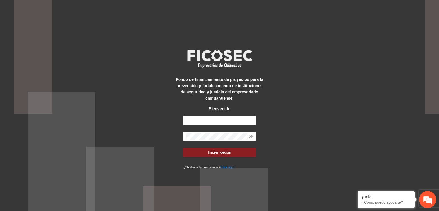
click at [223, 121] on input "text" at bounding box center [219, 120] width 73 height 9
type input "**********"
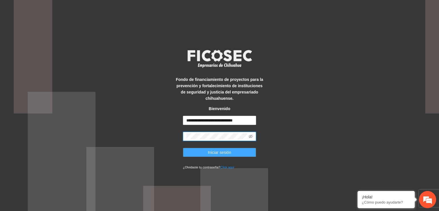
click at [219, 151] on span "Iniciar sesión" at bounding box center [219, 152] width 23 height 6
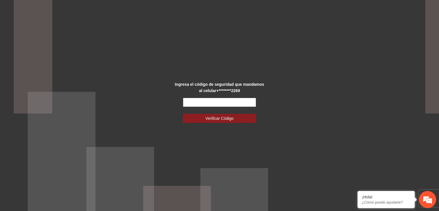
click at [222, 101] on input "text" at bounding box center [219, 102] width 73 height 9
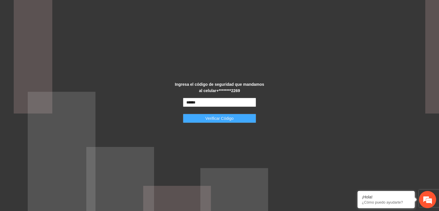
type input "******"
click at [214, 118] on span "Verificar Código" at bounding box center [219, 118] width 28 height 6
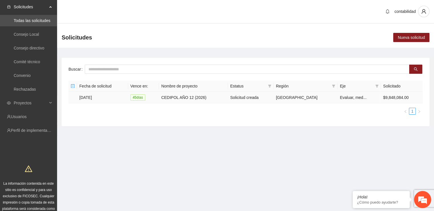
click at [86, 96] on td "[DATE]" at bounding box center [102, 97] width 51 height 11
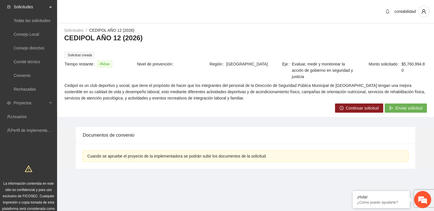
click at [342, 106] on icon "right-circle" at bounding box center [342, 108] width 4 height 4
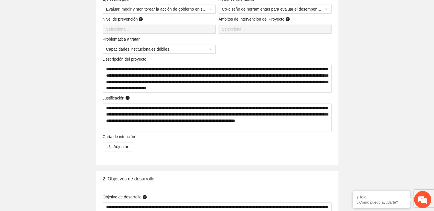
scroll to position [286, 0]
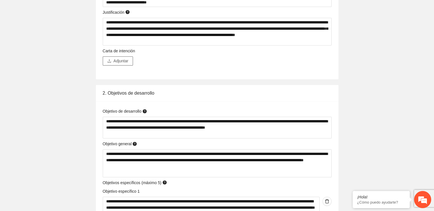
click at [117, 59] on span "Adjuntar" at bounding box center [121, 61] width 15 height 6
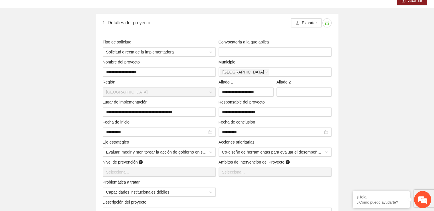
scroll to position [0, 0]
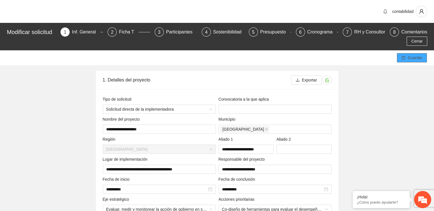
click at [416, 59] on span "Guardar" at bounding box center [415, 58] width 15 height 6
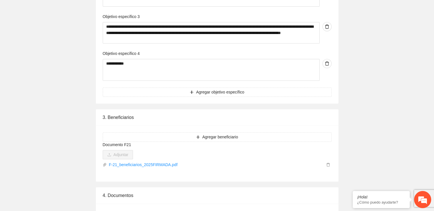
scroll to position [655, 0]
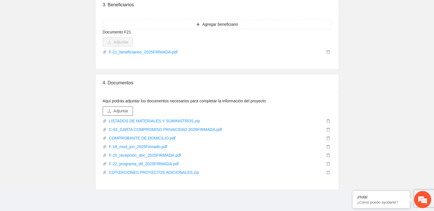
click at [117, 112] on span "Adjuntar" at bounding box center [121, 111] width 15 height 6
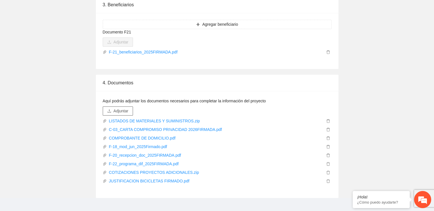
click at [131, 113] on button "Adjuntar" at bounding box center [118, 110] width 30 height 9
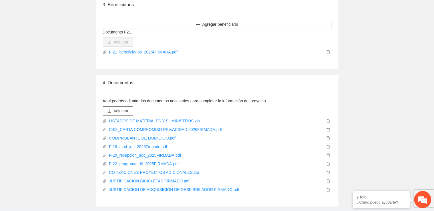
click at [117, 112] on span "Adjuntar" at bounding box center [121, 111] width 15 height 6
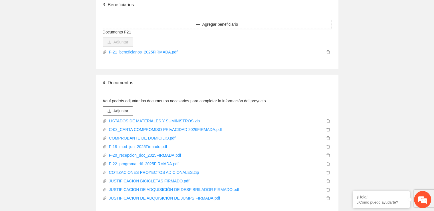
click at [122, 109] on span "Adjuntar" at bounding box center [121, 111] width 15 height 6
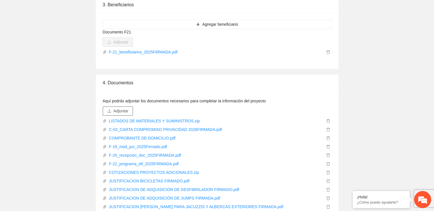
click at [127, 111] on span "Adjuntar" at bounding box center [121, 111] width 15 height 6
click at [122, 112] on span "Adjuntar" at bounding box center [121, 111] width 15 height 6
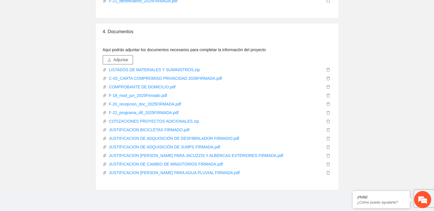
click at [117, 59] on span "Adjuntar" at bounding box center [121, 60] width 15 height 6
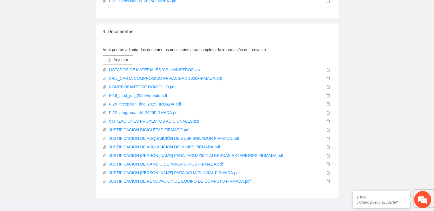
click at [126, 59] on span "Adjuntar" at bounding box center [121, 60] width 15 height 6
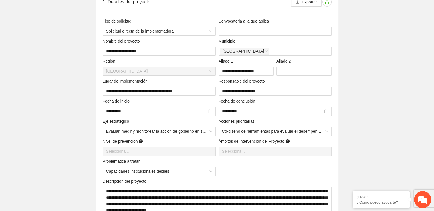
scroll to position [0, 0]
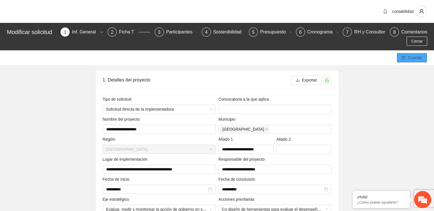
click at [414, 56] on span "Guardar" at bounding box center [415, 58] width 15 height 6
click at [419, 41] on span "Cerrar" at bounding box center [416, 41] width 11 height 6
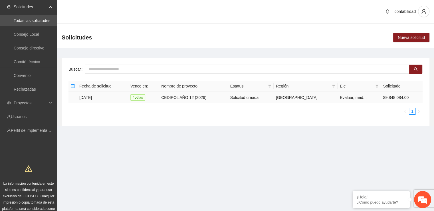
click at [89, 96] on td "[DATE]" at bounding box center [102, 97] width 51 height 11
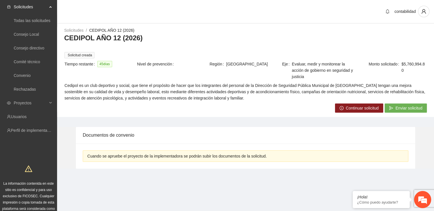
click at [408, 106] on span "Enviar solicitud" at bounding box center [409, 108] width 27 height 6
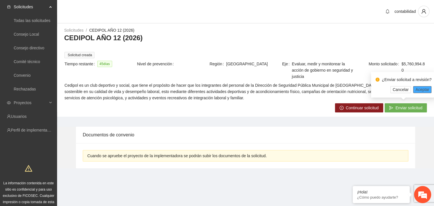
click at [424, 88] on span "Aceptar" at bounding box center [423, 90] width 14 height 6
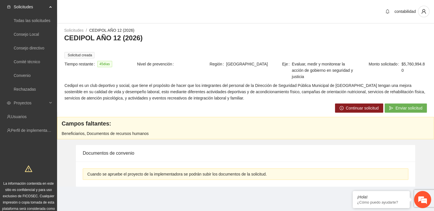
click at [364, 106] on span "Continuar solicitud" at bounding box center [362, 108] width 33 height 6
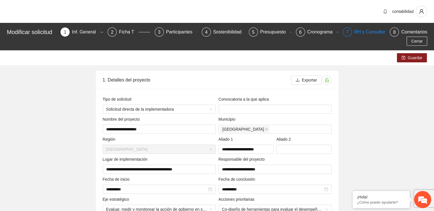
click at [355, 28] on div "7 RH y Consultores" at bounding box center [364, 31] width 43 height 9
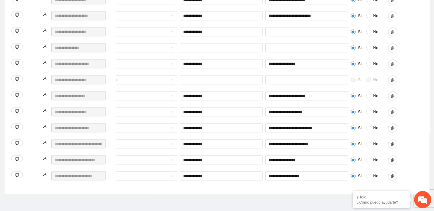
scroll to position [0, 237]
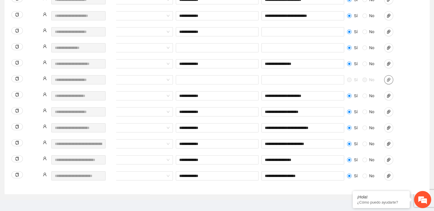
click at [390, 77] on icon "paper-clip" at bounding box center [389, 79] width 5 height 5
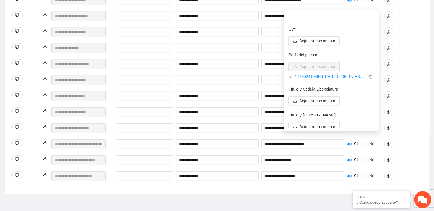
click at [415, 77] on div "Sí No ******* Selecciona... Sí No" at bounding box center [150, 83] width 545 height 16
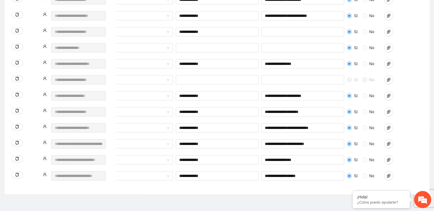
scroll to position [442, 0]
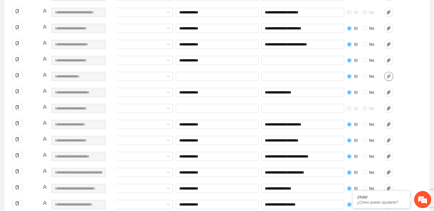
click at [385, 74] on span "paper-clip" at bounding box center [389, 76] width 9 height 5
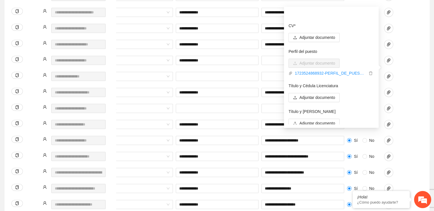
click at [414, 72] on div "Sí No ******* *** Empleado Sí No" at bounding box center [150, 80] width 545 height 16
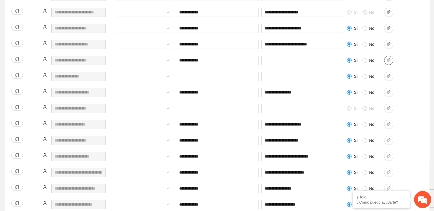
click at [389, 58] on icon "paper-clip" at bounding box center [389, 60] width 5 height 5
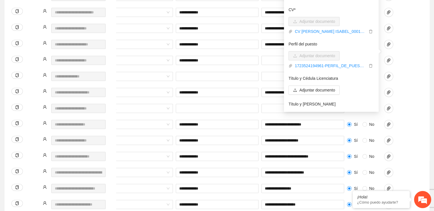
click at [421, 57] on div "**********" at bounding box center [150, 64] width 545 height 16
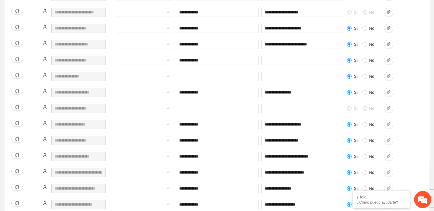
scroll to position [413, 0]
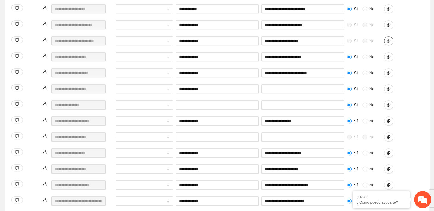
click at [389, 39] on icon "paper-clip" at bounding box center [388, 41] width 3 height 4
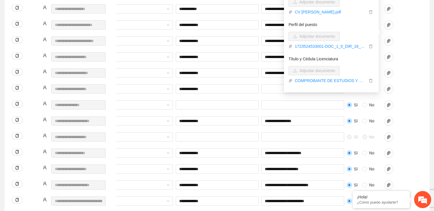
click at [418, 52] on div "**********" at bounding box center [150, 60] width 545 height 16
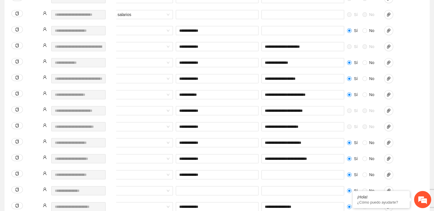
scroll to position [299, 0]
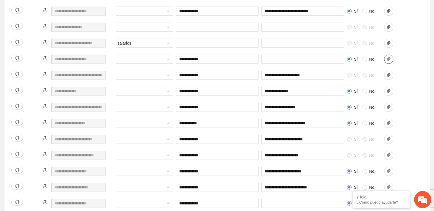
click at [387, 57] on icon "paper-clip" at bounding box center [389, 59] width 5 height 5
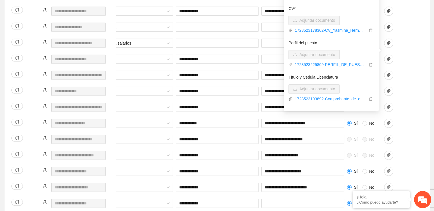
click at [411, 55] on div "**********" at bounding box center [150, 63] width 545 height 16
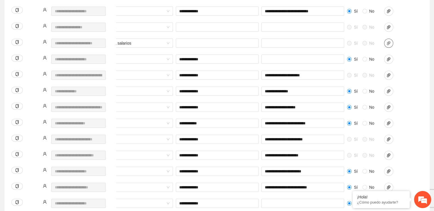
click at [389, 41] on icon "paper-clip" at bounding box center [388, 43] width 3 height 4
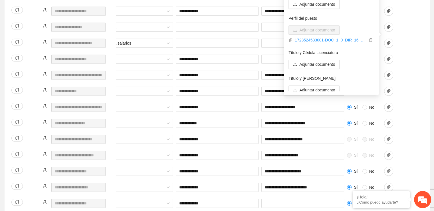
click at [416, 41] on div "Sí No ******* Asimilados a salarios Sí No" at bounding box center [150, 47] width 545 height 16
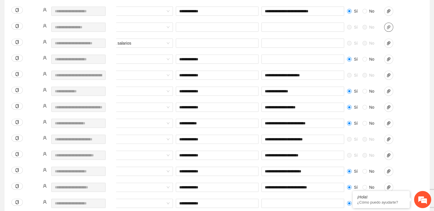
click at [390, 25] on icon "paper-clip" at bounding box center [389, 27] width 5 height 5
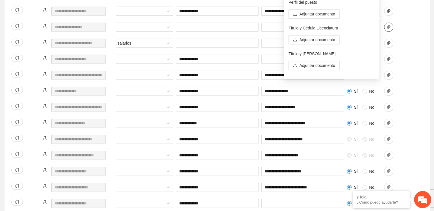
scroll to position [271, 0]
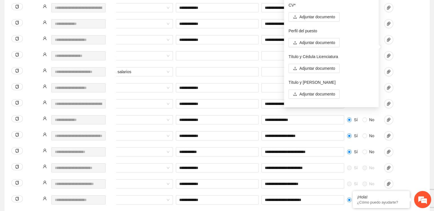
click at [413, 35] on div "**********" at bounding box center [150, 43] width 545 height 16
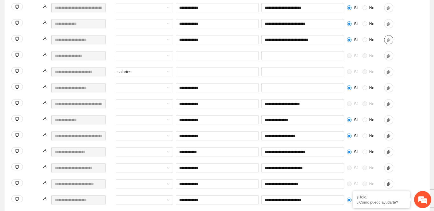
click at [389, 35] on button "button" at bounding box center [388, 39] width 9 height 9
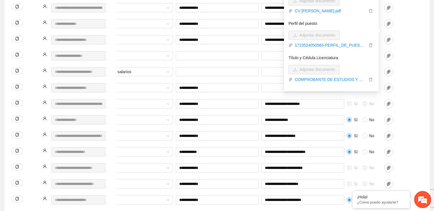
click at [409, 51] on div at bounding box center [397, 55] width 26 height 9
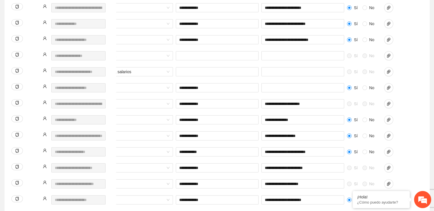
scroll to position [156, 0]
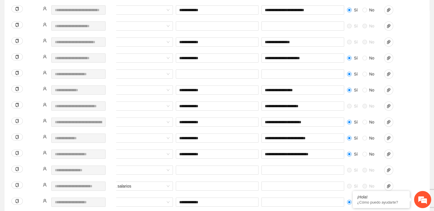
click at [407, 53] on div at bounding box center [397, 57] width 26 height 9
click at [391, 168] on icon "paper-clip" at bounding box center [389, 170] width 5 height 5
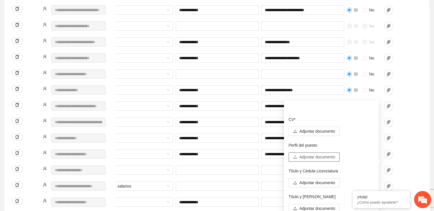
click at [335, 159] on span "Adjuntar documento" at bounding box center [318, 157] width 36 height 6
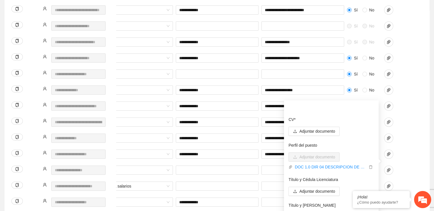
click at [416, 133] on div "**********" at bounding box center [150, 141] width 545 height 16
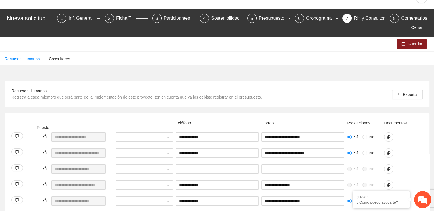
scroll to position [0, 0]
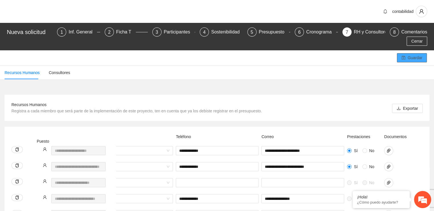
click at [421, 55] on span "Guardar" at bounding box center [415, 58] width 15 height 6
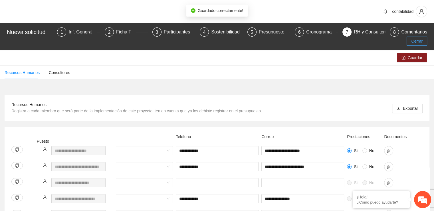
click at [423, 38] on span "Cerrar" at bounding box center [416, 41] width 11 height 6
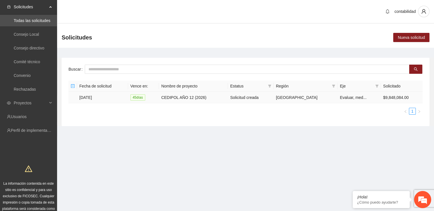
click at [182, 96] on td "CEDIPOL AÑO 12 (2026)" at bounding box center [193, 97] width 69 height 11
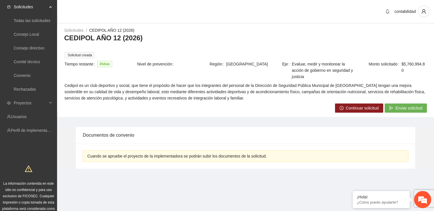
click at [409, 108] on span "Enviar solicitud" at bounding box center [409, 108] width 27 height 6
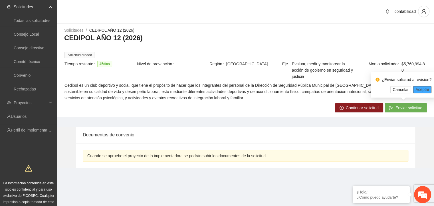
click at [419, 88] on span "Aceptar" at bounding box center [423, 90] width 14 height 6
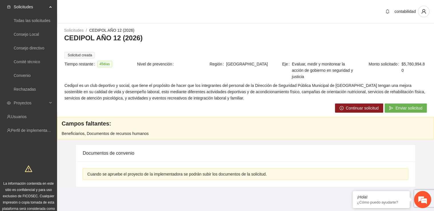
click at [370, 106] on span "Continuar solicitud" at bounding box center [362, 108] width 33 height 6
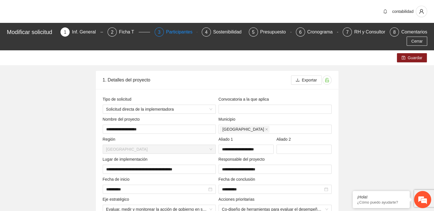
click at [166, 35] on div "3 Participantes" at bounding box center [176, 31] width 43 height 9
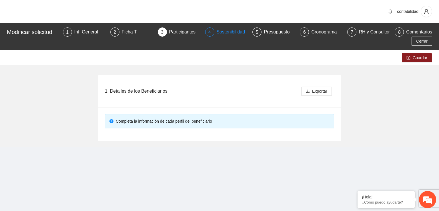
click at [220, 33] on div "Sostenibilidad" at bounding box center [232, 31] width 33 height 9
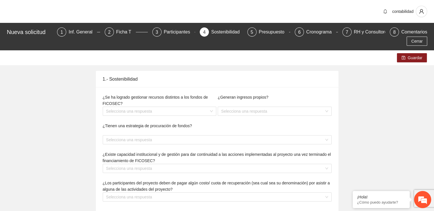
type textarea "**********"
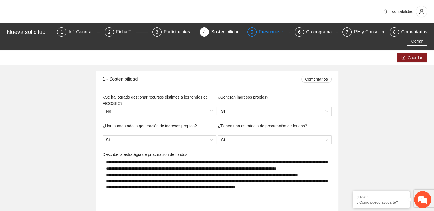
click at [263, 34] on div "Presupuesto" at bounding box center [274, 31] width 30 height 9
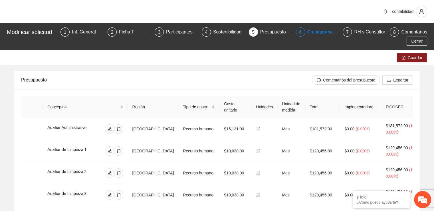
click at [313, 36] on div "Cronograma" at bounding box center [322, 31] width 30 height 9
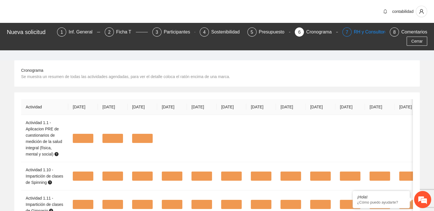
click at [354, 31] on div "RH y Consultores" at bounding box center [374, 31] width 40 height 9
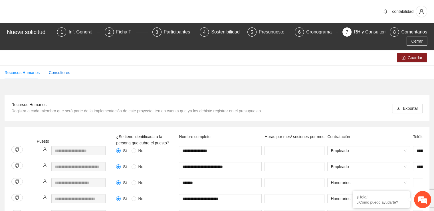
click at [55, 69] on div "Consultores" at bounding box center [59, 72] width 21 height 6
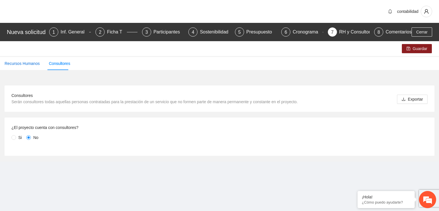
click at [27, 66] on div "Recursos Humanos" at bounding box center [22, 63] width 35 height 6
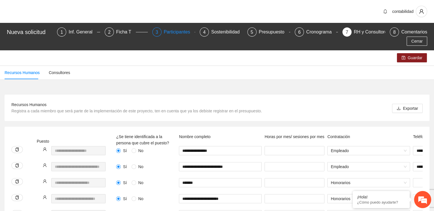
click at [164, 29] on div "Participantes" at bounding box center [179, 31] width 31 height 9
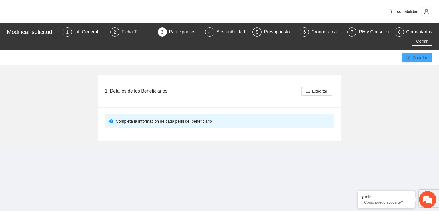
click at [416, 59] on span "Guardar" at bounding box center [419, 58] width 15 height 6
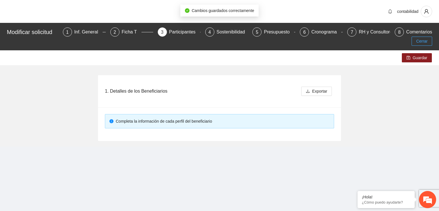
click at [424, 39] on span "Cerrar" at bounding box center [421, 41] width 11 height 6
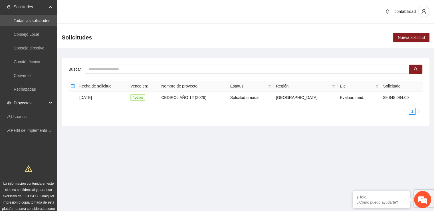
click at [12, 104] on div "Proyectos" at bounding box center [28, 102] width 57 height 11
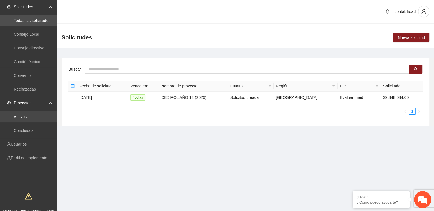
click at [14, 116] on link "Activos" at bounding box center [20, 116] width 13 height 5
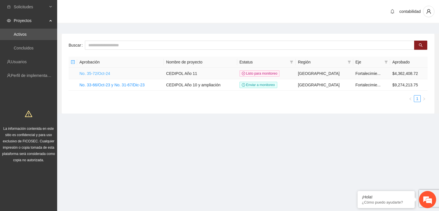
click at [99, 73] on link "No. 35-72/Oct-24" at bounding box center [94, 73] width 31 height 5
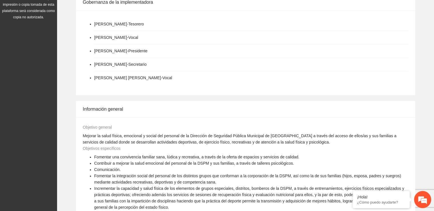
scroll to position [57, 0]
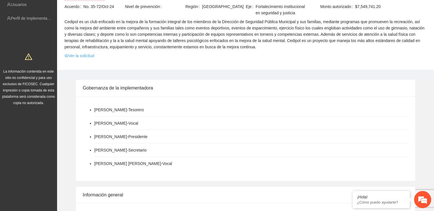
click at [82, 55] on link "Ver la solicitud" at bounding box center [80, 56] width 30 height 6
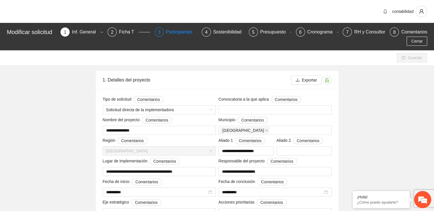
click at [191, 35] on div "Participantes" at bounding box center [181, 31] width 31 height 9
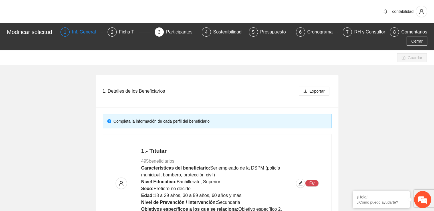
click at [88, 32] on div "Inf. General" at bounding box center [86, 31] width 29 height 9
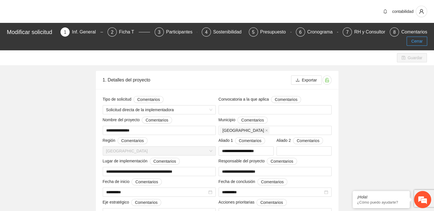
click at [412, 37] on button "Cerrar" at bounding box center [417, 41] width 21 height 9
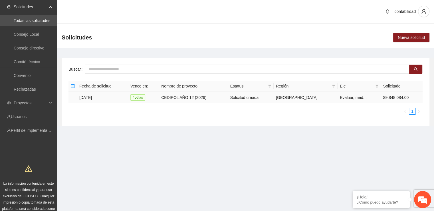
click at [83, 98] on td "[DATE]" at bounding box center [102, 97] width 51 height 11
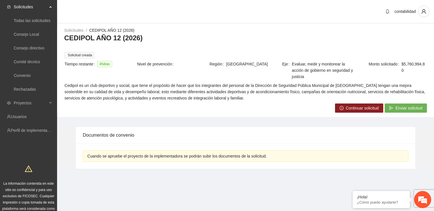
click at [350, 111] on button "Continuar solicitud" at bounding box center [359, 107] width 48 height 9
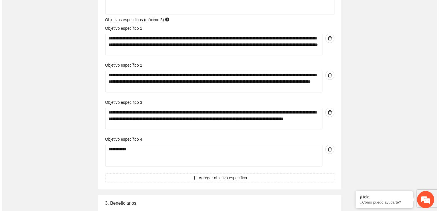
scroll to position [571, 0]
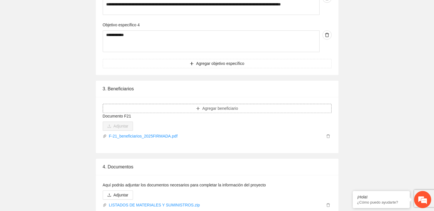
click at [234, 109] on span "Agregar beneficiario" at bounding box center [220, 108] width 36 height 6
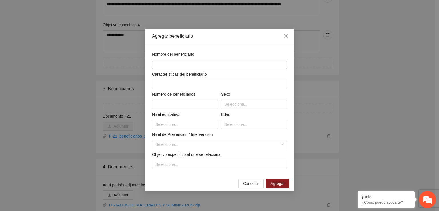
click at [191, 63] on input "text" at bounding box center [219, 64] width 135 height 9
drag, startPoint x: 256, startPoint y: 184, endPoint x: 251, endPoint y: 182, distance: 5.3
click at [256, 184] on span "Cancelar" at bounding box center [251, 183] width 16 height 6
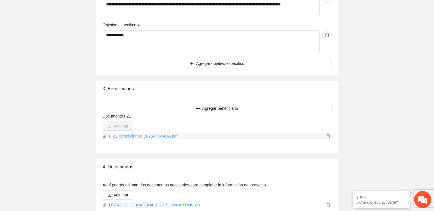
click at [138, 136] on link "F-21_beneficiarios_2025FIRMADA.pdf" at bounding box center [216, 136] width 218 height 6
click at [180, 109] on button "Agregar beneficiario" at bounding box center [217, 108] width 229 height 9
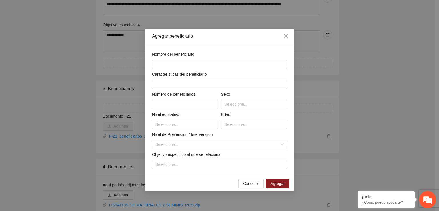
click at [175, 67] on input "text" at bounding box center [219, 64] width 135 height 9
type input "**********"
click at [172, 89] on div "**********" at bounding box center [219, 110] width 138 height 118
click at [173, 84] on input "text" at bounding box center [219, 84] width 135 height 9
paste input "*"
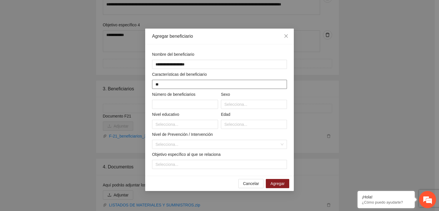
type input "*"
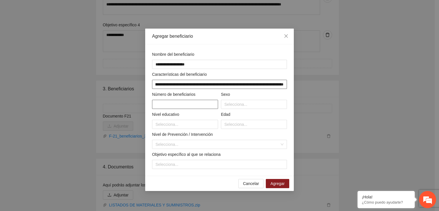
scroll to position [0, 158]
type input "**********"
click at [172, 106] on input "text" at bounding box center [185, 104] width 66 height 9
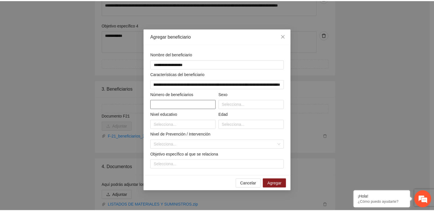
scroll to position [0, 0]
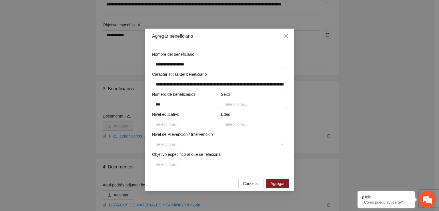
click at [239, 106] on div at bounding box center [253, 104] width 63 height 7
type input "***"
click at [242, 117] on div "Masculino" at bounding box center [253, 115] width 59 height 6
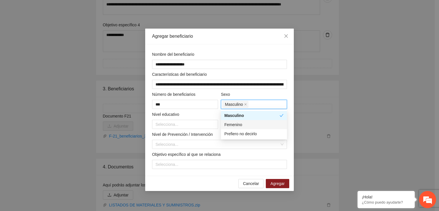
click at [250, 126] on div "Femenino" at bounding box center [253, 124] width 59 height 6
click at [174, 123] on div at bounding box center [184, 124] width 63 height 7
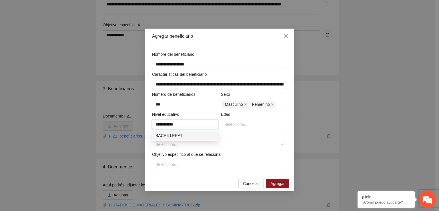
type input "**********"
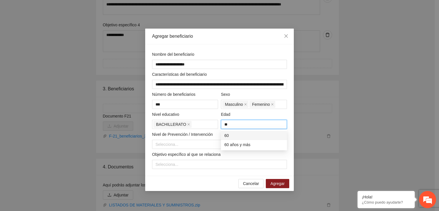
type input "*"
click at [248, 126] on div at bounding box center [253, 124] width 63 height 7
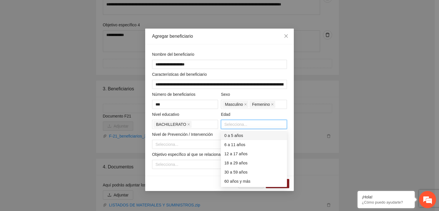
type input "*"
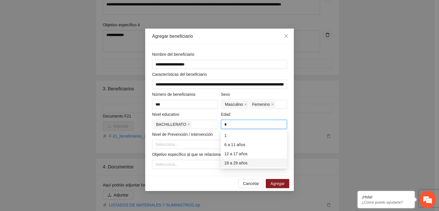
click at [244, 160] on div "18 a 29 años" at bounding box center [253, 163] width 59 height 6
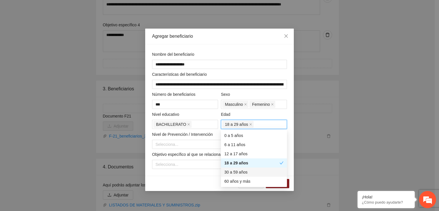
click at [246, 171] on div "30 a 59 años" at bounding box center [253, 172] width 59 height 6
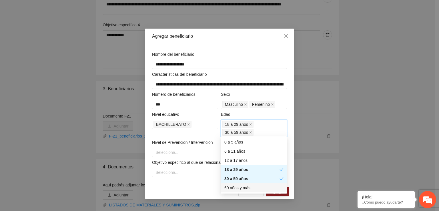
click at [242, 186] on div "60 años y más" at bounding box center [253, 187] width 59 height 6
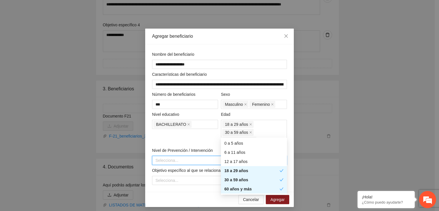
click at [189, 156] on input "search" at bounding box center [217, 160] width 124 height 9
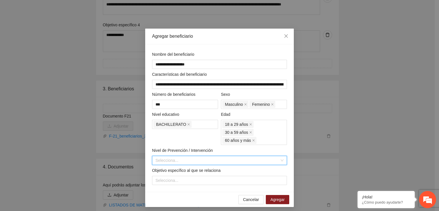
click at [189, 156] on input "search" at bounding box center [217, 160] width 124 height 9
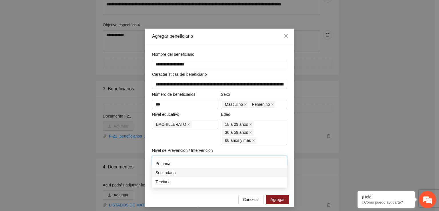
click at [169, 172] on div "Secundaria" at bounding box center [219, 172] width 128 height 6
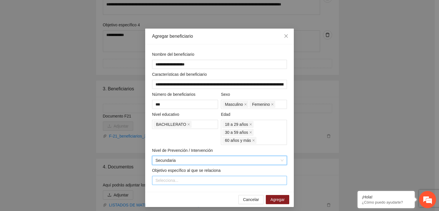
click at [194, 177] on div at bounding box center [219, 180] width 132 height 7
click at [183, 177] on div at bounding box center [219, 180] width 132 height 7
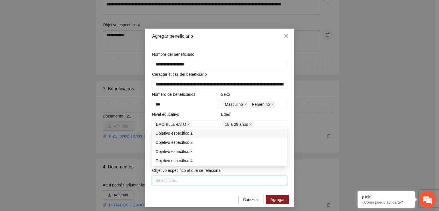
click at [188, 135] on div "Objetivo específico 1" at bounding box center [219, 133] width 128 height 6
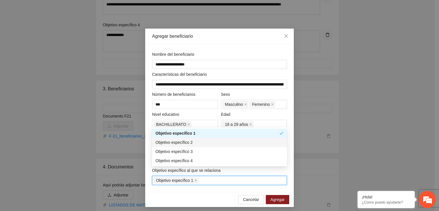
click at [186, 142] on div "Objetivo específico 2" at bounding box center [219, 142] width 128 height 6
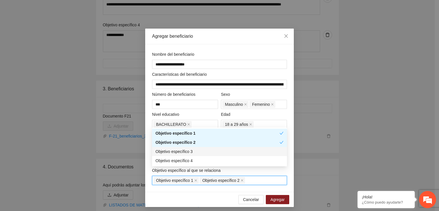
click at [186, 152] on div "Objetivo específico 3" at bounding box center [219, 151] width 128 height 6
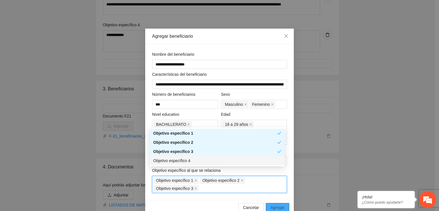
click at [275, 204] on span "Agregar" at bounding box center [277, 207] width 14 height 6
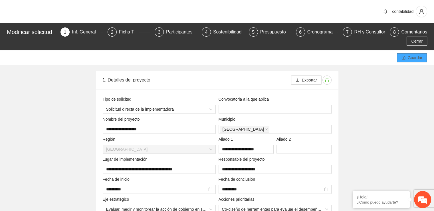
click at [416, 55] on span "Guardar" at bounding box center [415, 58] width 15 height 6
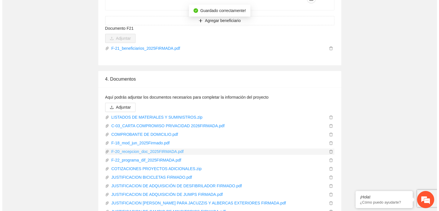
scroll to position [628, 0]
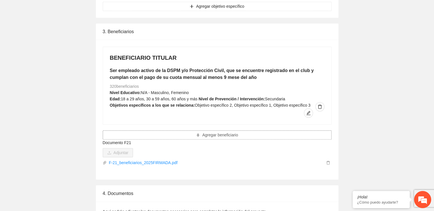
click at [226, 132] on span "Agregar beneficiario" at bounding box center [220, 135] width 36 height 6
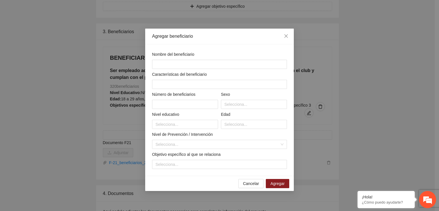
click at [214, 69] on div "Nombre del beneficiario Características del beneficiario Número de beneficiario…" at bounding box center [219, 110] width 138 height 118
click at [218, 68] on input "text" at bounding box center [219, 64] width 135 height 9
type input "**********"
click at [167, 84] on input "text" at bounding box center [219, 84] width 135 height 9
type input "*"
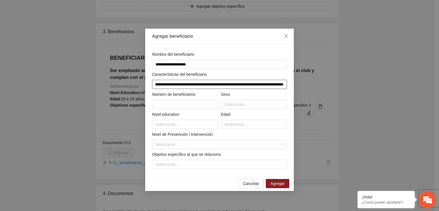
scroll to position [0, 223]
type input "**********"
click at [246, 104] on div at bounding box center [253, 104] width 63 height 7
type input "****"
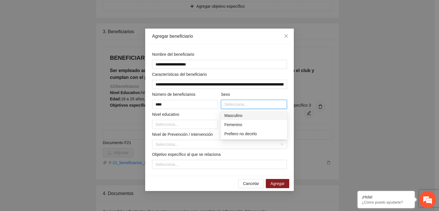
drag, startPoint x: 240, startPoint y: 116, endPoint x: 238, endPoint y: 119, distance: 3.4
click at [240, 116] on div "Masculino" at bounding box center [253, 115] width 59 height 6
click at [238, 122] on div "Femenino" at bounding box center [253, 124] width 59 height 6
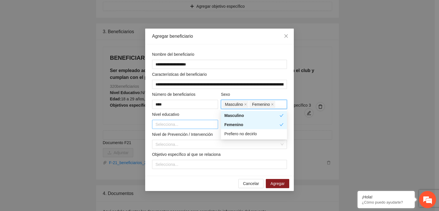
click at [166, 126] on div at bounding box center [184, 124] width 63 height 7
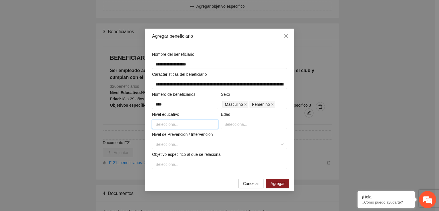
click at [167, 125] on div at bounding box center [184, 124] width 63 height 7
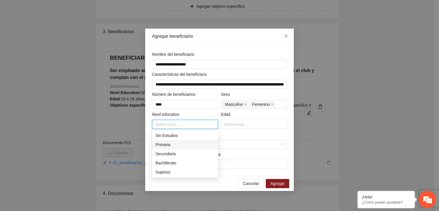
click at [170, 144] on div "Primaria" at bounding box center [184, 144] width 59 height 6
click at [171, 156] on div "Secundaria" at bounding box center [184, 153] width 59 height 6
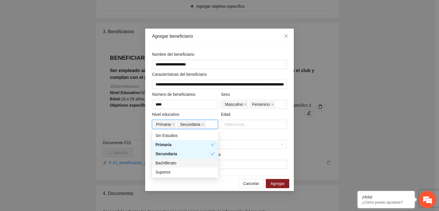
click at [170, 163] on div "Bachillerato" at bounding box center [184, 163] width 59 height 6
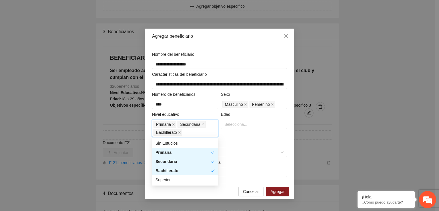
click at [166, 179] on div "Superior" at bounding box center [184, 179] width 59 height 6
click at [251, 126] on div at bounding box center [253, 124] width 63 height 7
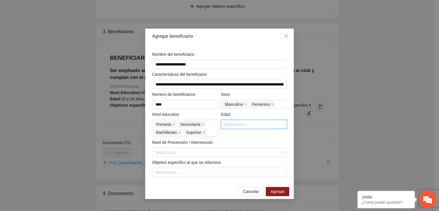
click at [248, 125] on div at bounding box center [253, 124] width 63 height 7
click at [241, 139] on div "0 a 5 años" at bounding box center [254, 135] width 66 height 9
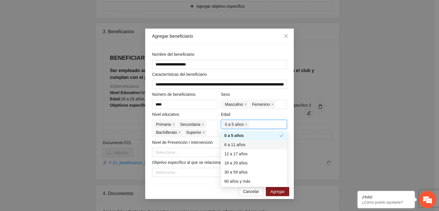
click at [241, 145] on div "6 a 11 años" at bounding box center [253, 144] width 59 height 6
click at [239, 155] on div "12 a 17 años" at bounding box center [253, 153] width 59 height 6
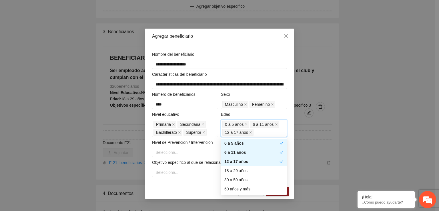
click at [239, 162] on div "12 a 17 años" at bounding box center [251, 161] width 55 height 6
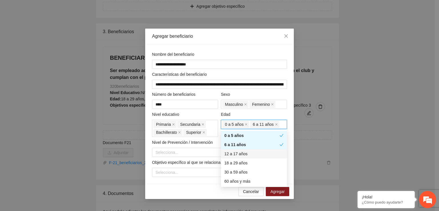
click at [246, 152] on div "12 a 17 años" at bounding box center [253, 153] width 59 height 6
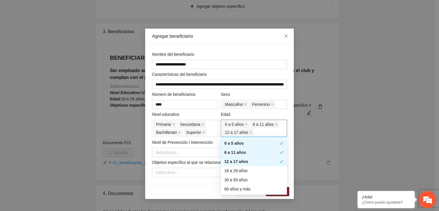
click at [245, 165] on div "12 a 17 años" at bounding box center [254, 161] width 66 height 9
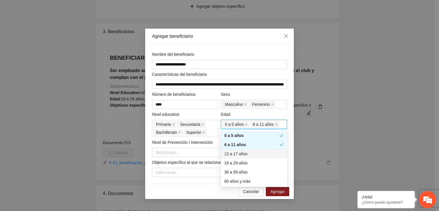
click at [251, 156] on div "12 a 17 años" at bounding box center [253, 153] width 59 height 6
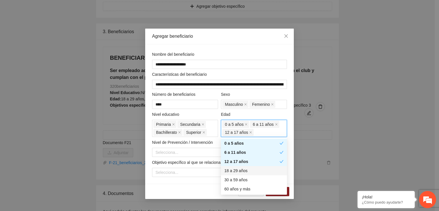
click at [250, 171] on div "18 a 29 años" at bounding box center [253, 170] width 59 height 6
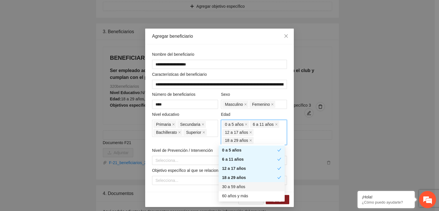
click at [247, 185] on div "30 a 59 años" at bounding box center [251, 186] width 59 height 6
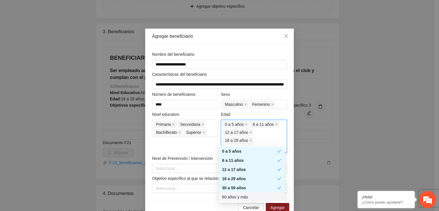
click at [246, 199] on div "60 años y más" at bounding box center [251, 197] width 59 height 6
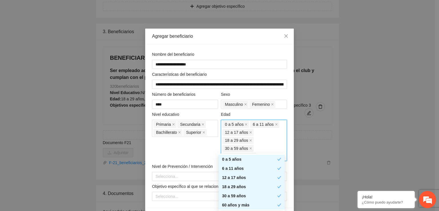
click at [335, 168] on div "**********" at bounding box center [219, 105] width 439 height 211
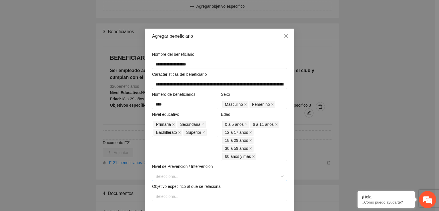
click at [199, 172] on input "search" at bounding box center [217, 176] width 124 height 9
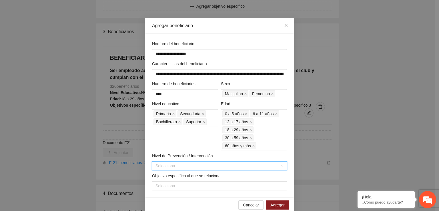
click at [202, 161] on input "search" at bounding box center [217, 165] width 124 height 9
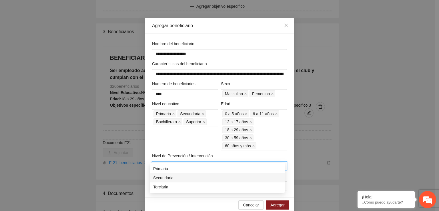
click at [160, 180] on div "Secundaria" at bounding box center [217, 177] width 128 height 6
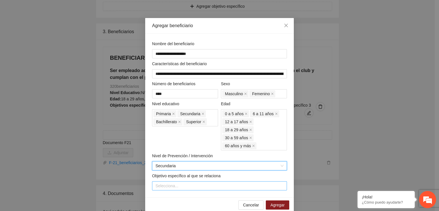
click at [160, 182] on div at bounding box center [219, 185] width 132 height 7
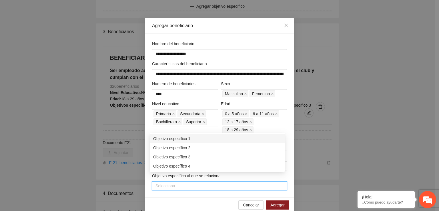
click at [193, 138] on div "Objetivo específico 1" at bounding box center [217, 138] width 128 height 6
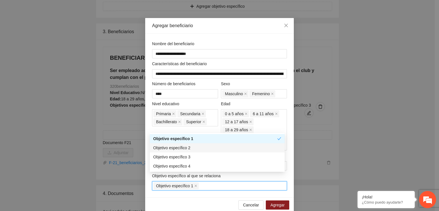
click at [188, 151] on div "Objetivo específico 2" at bounding box center [217, 147] width 135 height 9
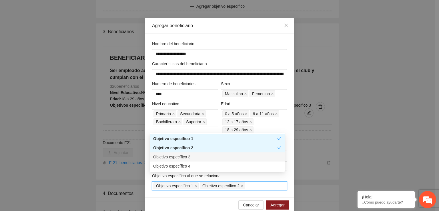
click at [187, 157] on div "Objetivo específico 3" at bounding box center [217, 157] width 128 height 6
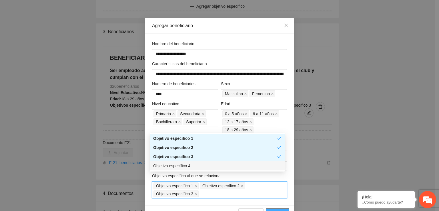
click at [273, 210] on span "Agregar" at bounding box center [277, 213] width 14 height 6
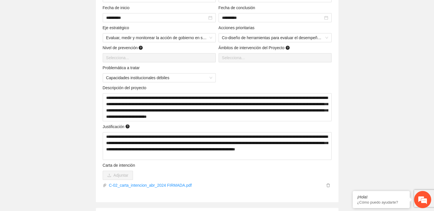
scroll to position [0, 0]
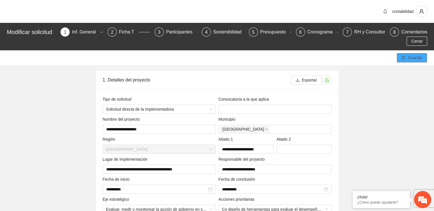
click at [412, 57] on span "Guardar" at bounding box center [415, 58] width 15 height 6
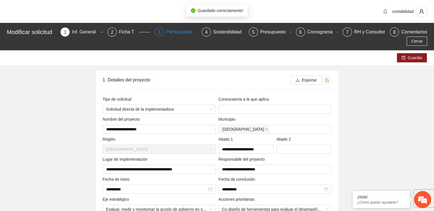
click at [186, 33] on div "Participantes" at bounding box center [181, 31] width 31 height 9
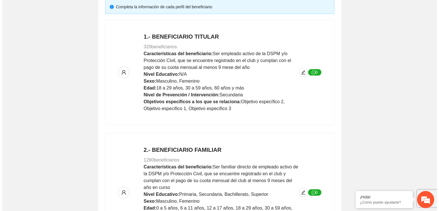
scroll to position [196, 0]
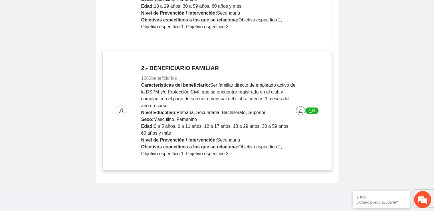
click at [298, 110] on icon "edit" at bounding box center [300, 110] width 5 height 5
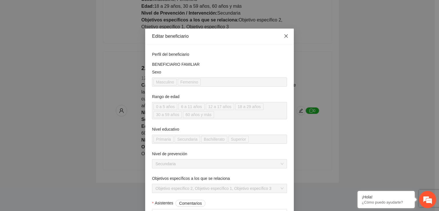
click at [284, 35] on icon "close" at bounding box center [286, 36] width 5 height 5
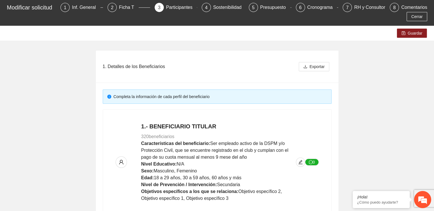
scroll to position [0, 0]
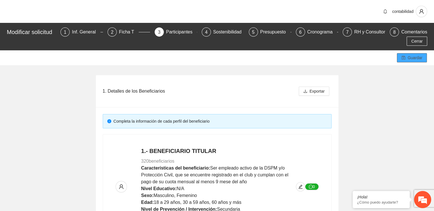
click at [415, 62] on button "Guardar" at bounding box center [412, 57] width 30 height 9
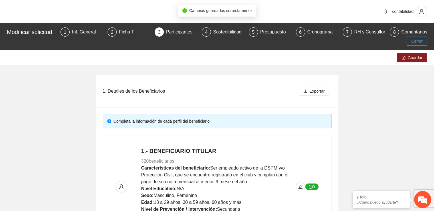
click at [417, 42] on span "Cerrar" at bounding box center [416, 41] width 11 height 6
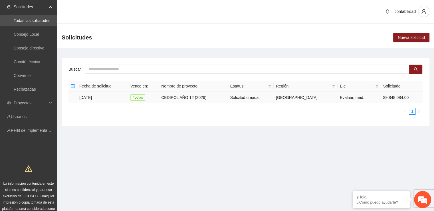
click at [84, 98] on td "[DATE]" at bounding box center [102, 97] width 51 height 11
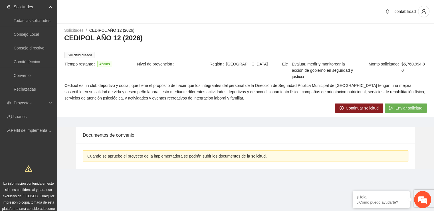
click at [415, 109] on span "Enviar solicitud" at bounding box center [409, 108] width 27 height 6
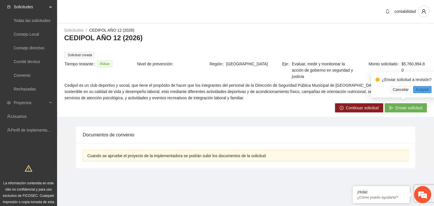
click at [426, 87] on span "Aceptar" at bounding box center [423, 90] width 14 height 6
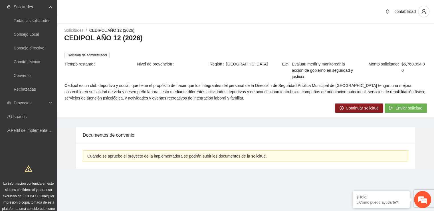
click at [417, 108] on span "Enviar solicitud" at bounding box center [409, 108] width 27 height 6
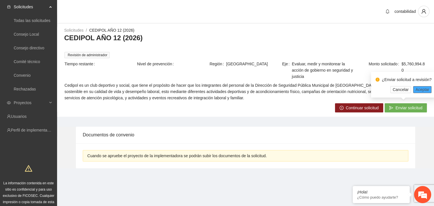
click at [425, 91] on span "Aceptar" at bounding box center [423, 90] width 14 height 6
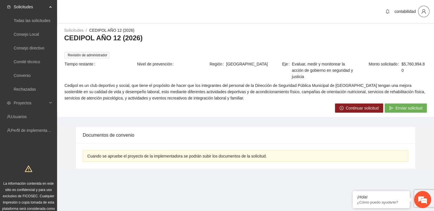
click at [423, 14] on button "button" at bounding box center [423, 11] width 11 height 11
click at [406, 31] on span "Cerrar sesión" at bounding box center [409, 33] width 36 height 6
